Goal: Navigation & Orientation: Find specific page/section

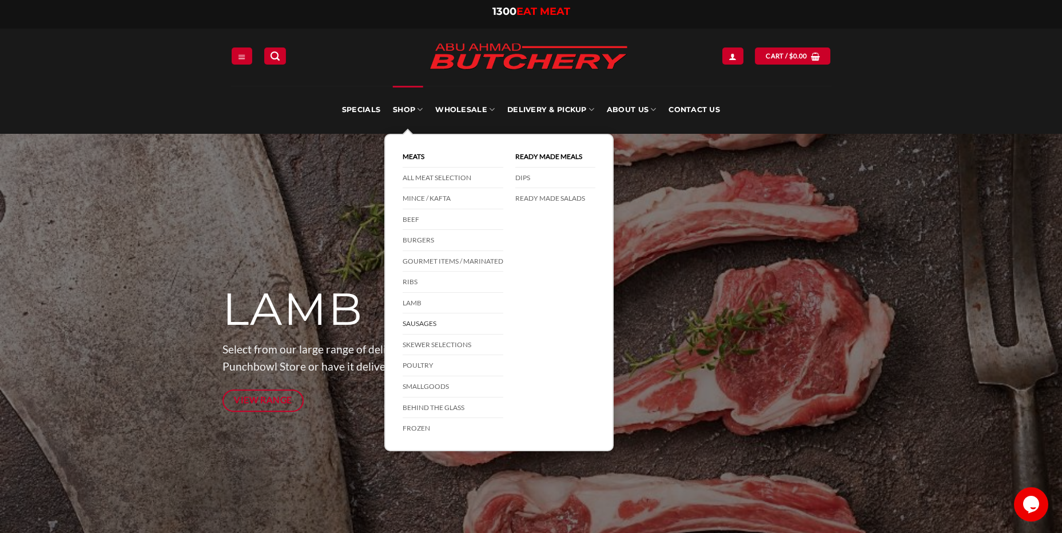
click at [424, 321] on link "Sausages" at bounding box center [452, 323] width 101 height 21
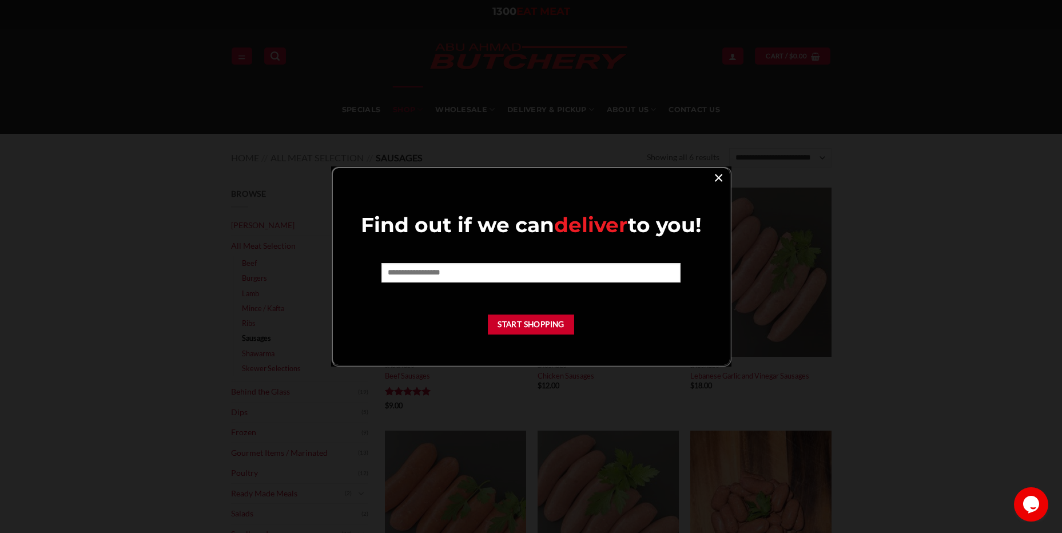
click at [723, 174] on link "×" at bounding box center [718, 176] width 17 height 15
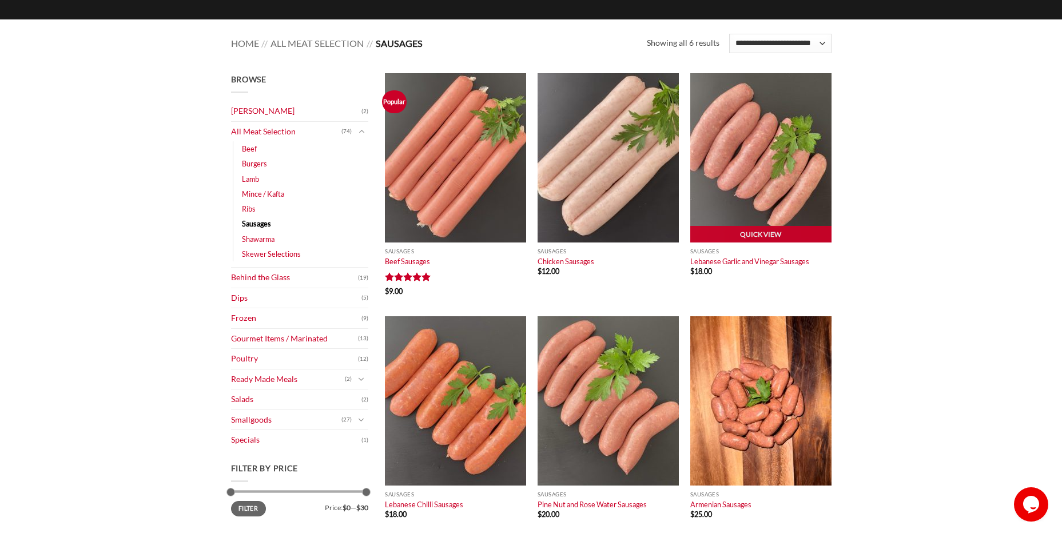
scroll to position [57, 0]
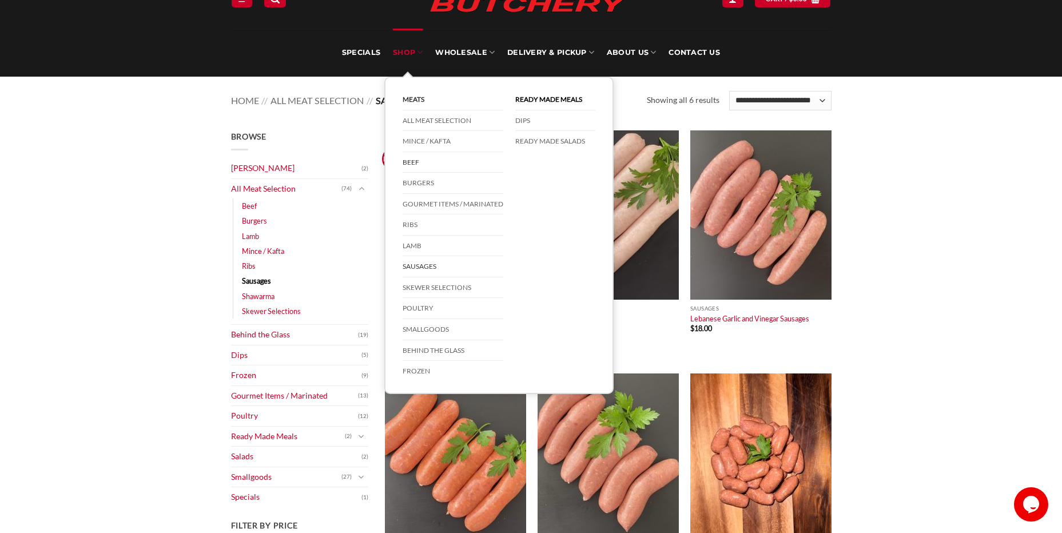
click at [418, 163] on link "Beef" at bounding box center [452, 162] width 101 height 21
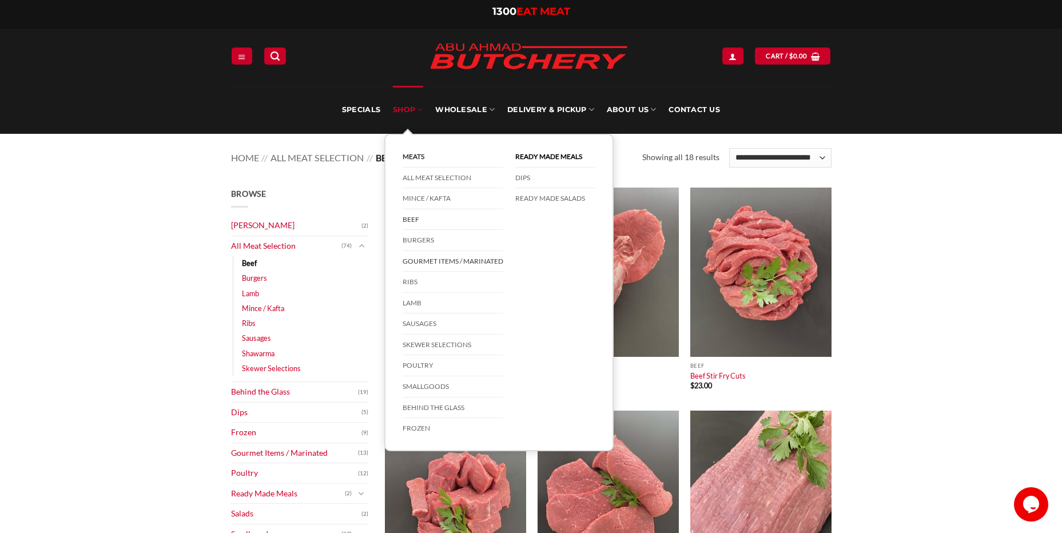
click at [468, 259] on link "Gourmet Items / Marinated" at bounding box center [452, 261] width 101 height 21
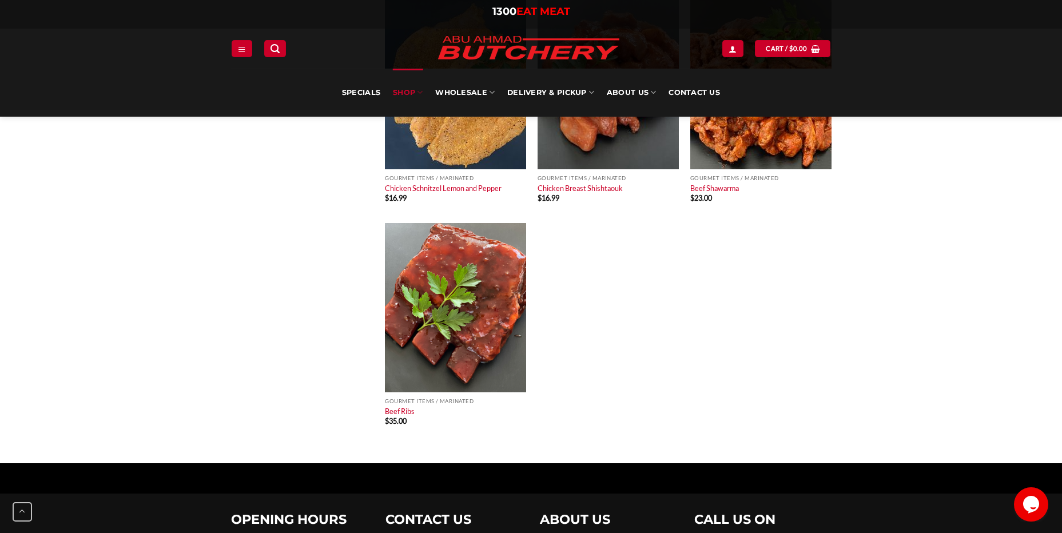
scroll to position [858, 0]
